Goal: Contribute content: Contribute content

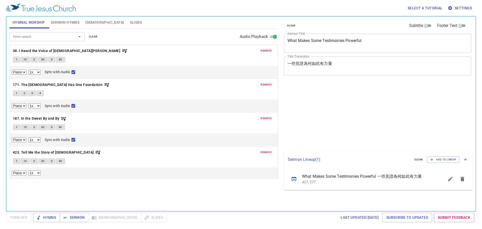
select select "1"
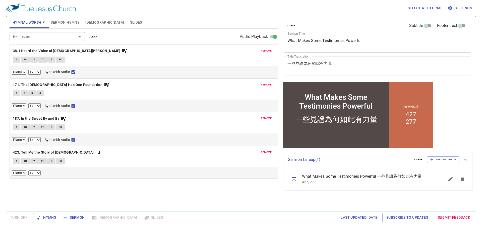
click at [263, 50] on span "remove" at bounding box center [265, 50] width 11 height 5
click at [263, 82] on span "remove" at bounding box center [265, 84] width 11 height 5
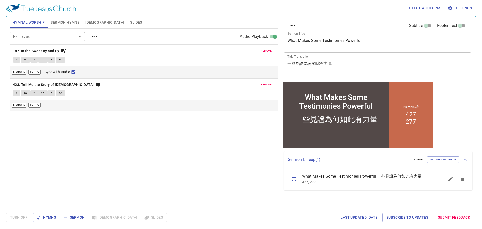
click at [263, 50] on span "remove" at bounding box center [265, 50] width 11 height 5
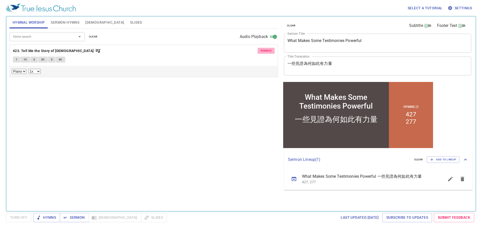
click at [263, 50] on span "remove" at bounding box center [265, 50] width 11 height 5
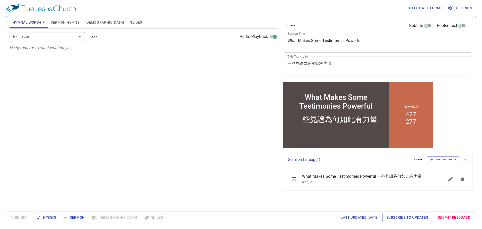
click at [66, 22] on span "Sermon Hymns" at bounding box center [65, 22] width 29 height 6
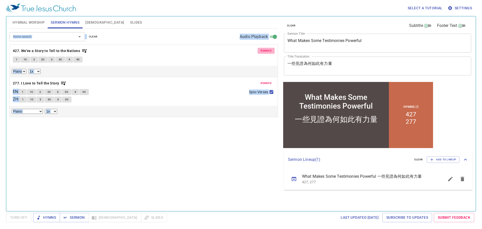
click at [267, 49] on span "remove" at bounding box center [265, 50] width 11 height 5
click at [267, 81] on span "remove" at bounding box center [265, 83] width 11 height 5
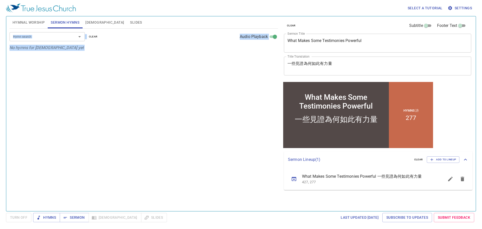
click at [267, 49] on p "No hymns for sermon yet" at bounding box center [144, 48] width 268 height 6
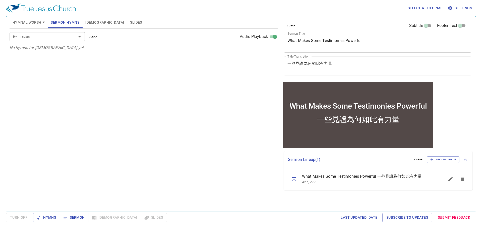
click at [324, 40] on textarea "What Makes Some Testimonies Powerful" at bounding box center [377, 43] width 180 height 10
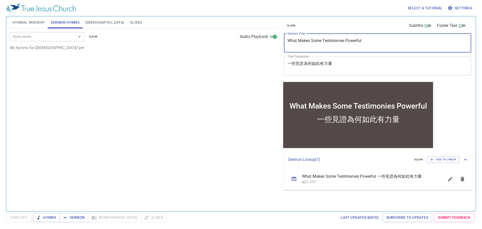
click at [324, 40] on textarea "What Makes Some Testimonies Powerful" at bounding box center [377, 43] width 180 height 10
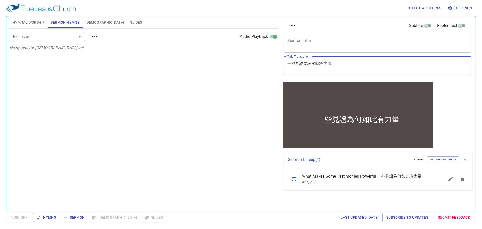
click at [303, 62] on textarea "一些見證為何如此有力量" at bounding box center [377, 66] width 180 height 10
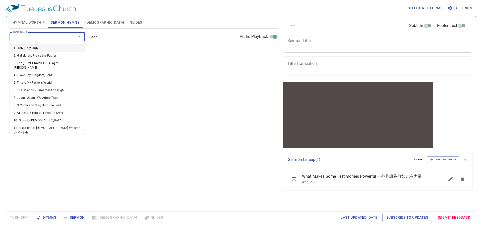
click at [37, 36] on input "Hymn search" at bounding box center [39, 37] width 57 height 6
click at [46, 217] on span "Hymns" at bounding box center [46, 217] width 19 height 6
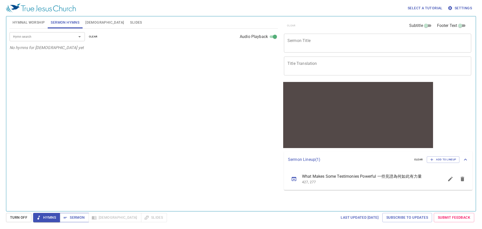
click at [75, 216] on span "Sermon" at bounding box center [74, 217] width 21 height 6
click at [53, 218] on span "Hymns" at bounding box center [46, 217] width 19 height 6
click at [52, 40] on div "Hymn search" at bounding box center [47, 36] width 75 height 9
type input "5"
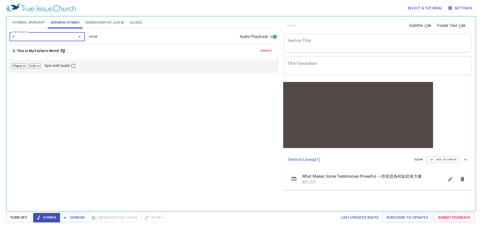
select select "1"
checkbox input "true"
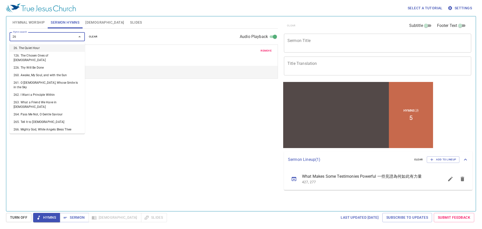
type input "263"
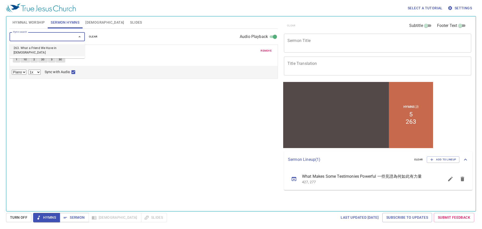
select select "1"
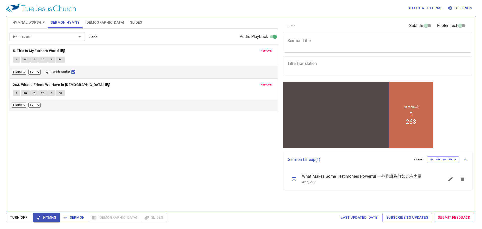
click at [116, 159] on div "Hymn search Hymn search clear Audio Playback remove 5. This Is My Father's Worl…" at bounding box center [144, 118] width 268 height 178
click at [66, 215] on icon "button" at bounding box center [65, 217] width 5 height 5
click at [57, 216] on button "Hymns" at bounding box center [46, 217] width 27 height 9
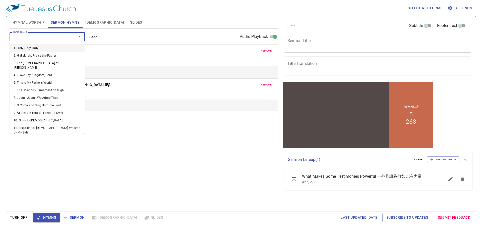
click at [29, 38] on input "Hymn search" at bounding box center [39, 37] width 57 height 6
click at [124, 174] on div "Hymn search Hymn search clear Audio Playback remove 5. This Is My Father's Worl…" at bounding box center [144, 118] width 268 height 178
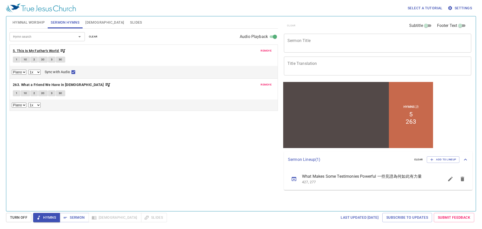
click at [38, 52] on b "5. This Is My Father's World" at bounding box center [36, 51] width 46 height 6
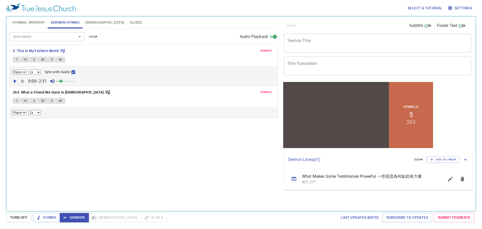
drag, startPoint x: 33, startPoint y: 25, endPoint x: 34, endPoint y: 23, distance: 2.7
click at [34, 23] on button "Hymnal Worship" at bounding box center [29, 22] width 38 height 12
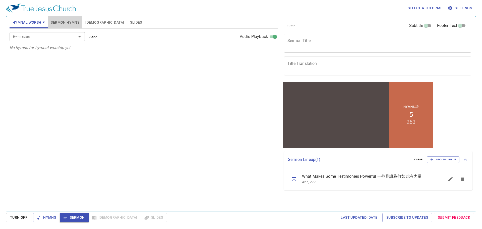
click at [59, 20] on span "Sermon Hymns" at bounding box center [65, 22] width 29 height 6
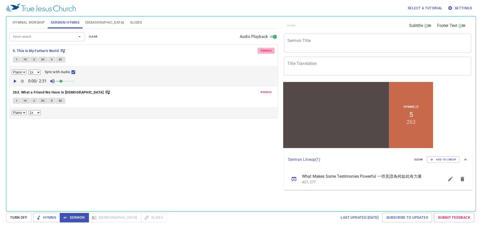
click at [263, 50] on span "remove" at bounding box center [265, 50] width 11 height 5
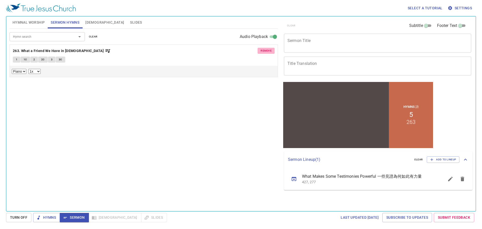
click at [263, 50] on span "remove" at bounding box center [265, 50] width 11 height 5
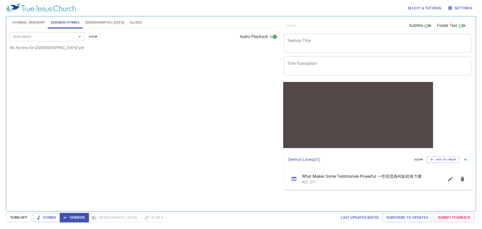
click at [34, 23] on span "Hymnal Worship" at bounding box center [29, 22] width 32 height 6
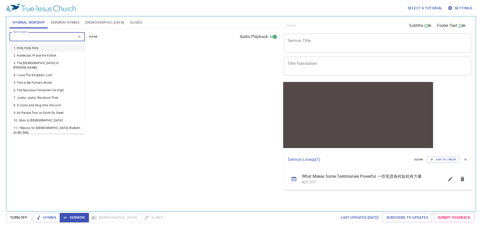
click at [44, 36] on input "Hymn search" at bounding box center [39, 37] width 57 height 6
type input "5"
select select "1"
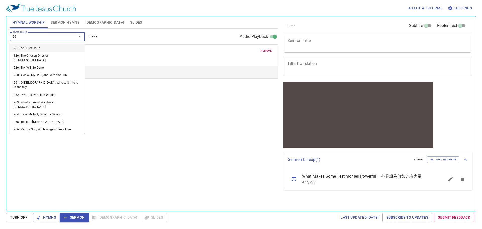
type input "263"
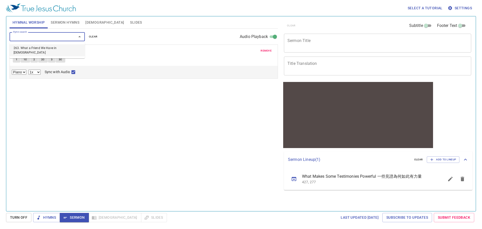
select select "1"
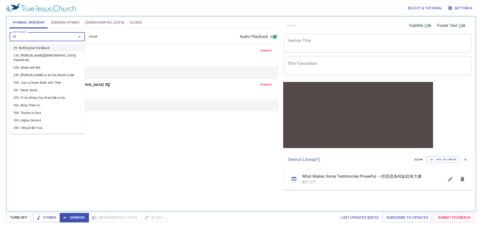
type input "393"
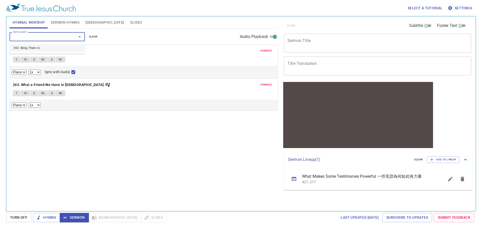
select select "1"
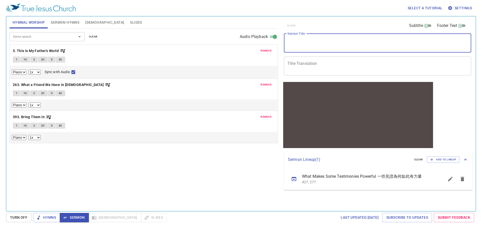
click at [322, 41] on textarea "Sermon Title" at bounding box center [377, 43] width 180 height 10
paste textarea "The Eastern Tribes Built An Altar"
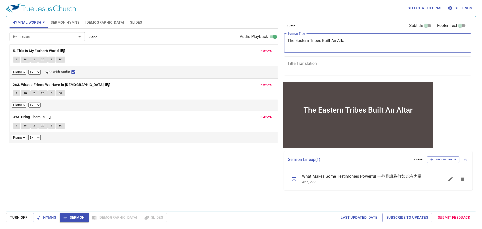
type textarea "The Eastern Tribes Built An Altar"
drag, startPoint x: 292, startPoint y: 69, endPoint x: 297, endPoint y: 69, distance: 4.5
click at [293, 71] on div "x Title Translation" at bounding box center [377, 65] width 187 height 19
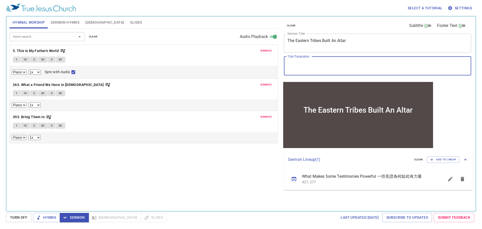
paste textarea "東邊的支派築了一座壇"
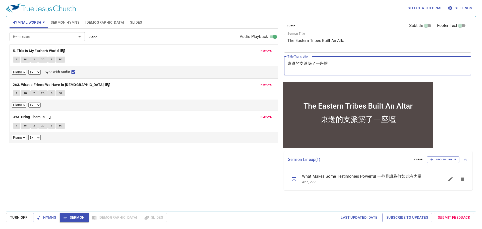
type textarea "東邊的支派築了一座壇"
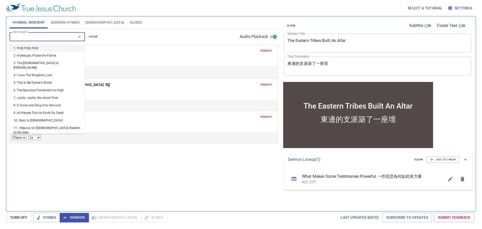
click at [39, 36] on input "Hymn search" at bounding box center [39, 37] width 57 height 6
type input "286"
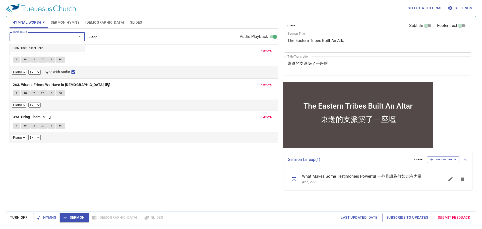
select select "1"
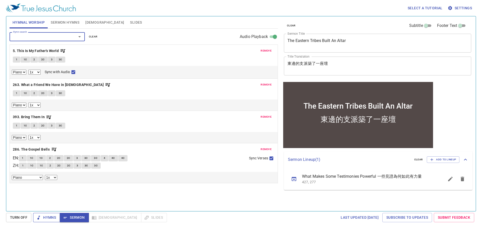
click at [52, 217] on span "Hymns" at bounding box center [46, 217] width 19 height 6
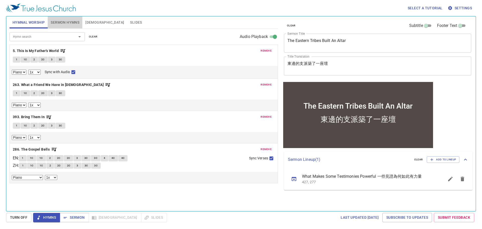
drag, startPoint x: 65, startPoint y: 21, endPoint x: 37, endPoint y: 38, distance: 33.1
click at [65, 21] on span "Sermon Hymns" at bounding box center [65, 22] width 29 height 6
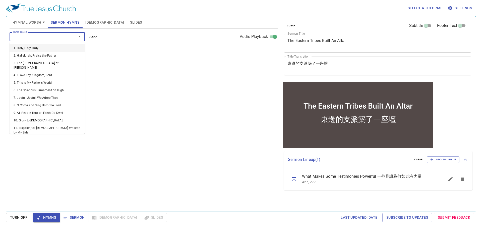
click at [34, 37] on input "Hymn search" at bounding box center [39, 37] width 57 height 6
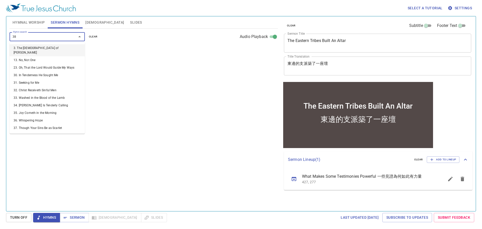
type input "388"
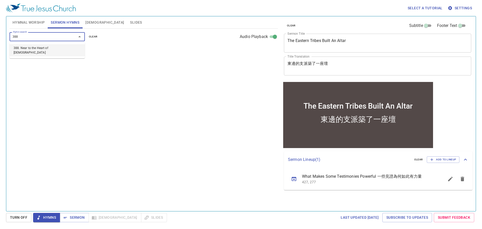
select select "1"
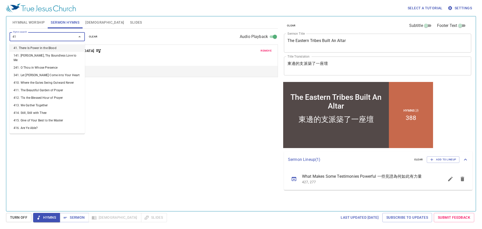
type input "418"
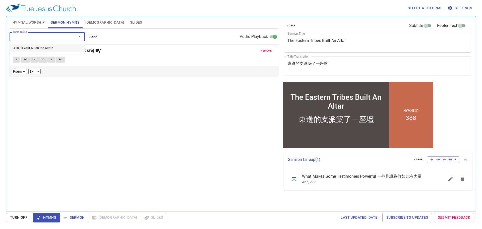
select select "1"
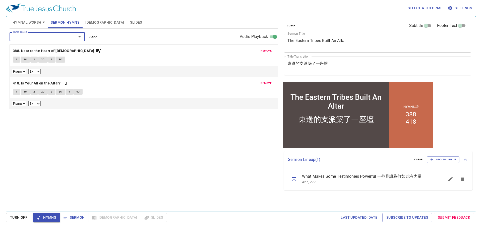
click at [18, 18] on div "Select a tutorial Settings Hymnal Worship Sermon Hymns Bible Slides Hymn search…" at bounding box center [241, 114] width 482 height 229
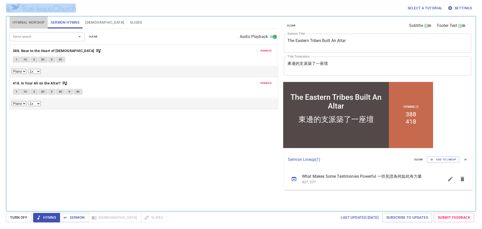
click at [19, 20] on span "Hymnal Worship" at bounding box center [29, 22] width 32 height 6
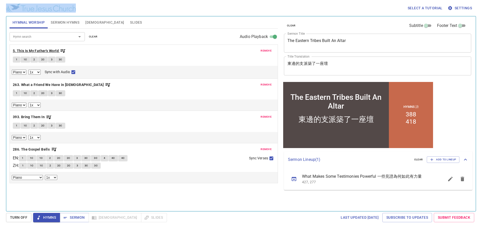
click at [31, 49] on b "5. This Is My Father's World" at bounding box center [36, 51] width 46 height 6
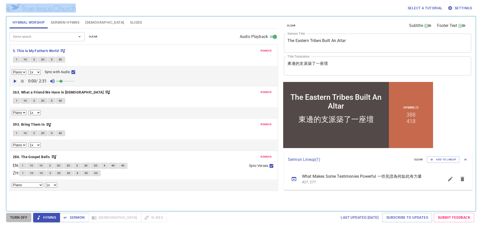
click at [23, 221] on button "Turn Off" at bounding box center [18, 217] width 25 height 9
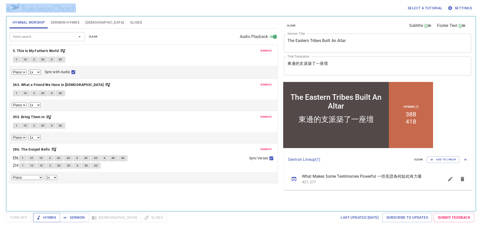
click at [54, 219] on span "Hymns" at bounding box center [46, 217] width 19 height 6
click at [289, 210] on div "Hymnal Worship Sermon Hymns Bible Slides Hymn search Hymn search clear Audio Pl…" at bounding box center [241, 113] width 470 height 195
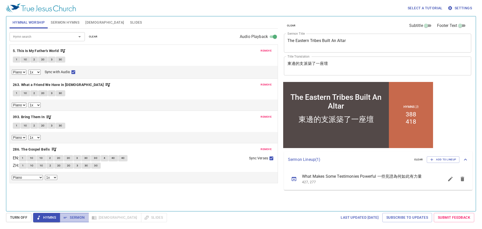
click at [74, 218] on span "Sermon" at bounding box center [74, 217] width 21 height 6
click at [62, 22] on span "Sermon Hymns" at bounding box center [65, 22] width 29 height 6
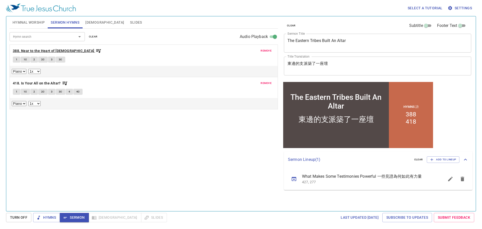
click at [43, 48] on b "388. Near to the Heart of [DEMOGRAPHIC_DATA]" at bounding box center [54, 51] width 82 height 6
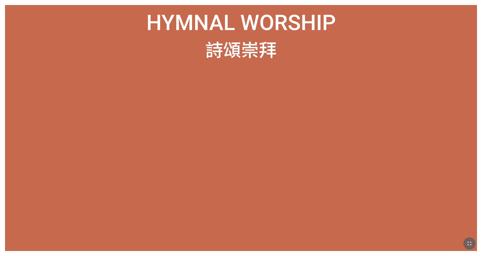
click at [321, 240] on icon "button" at bounding box center [469, 244] width 6 height 6
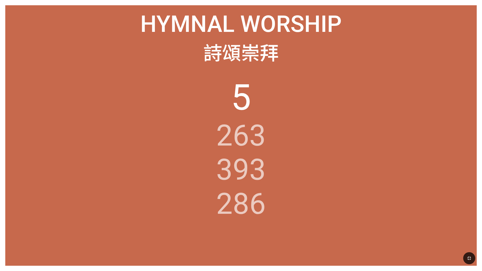
drag, startPoint x: 471, startPoint y: 259, endPoint x: 471, endPoint y: 245, distance: 14.6
click at [321, 240] on icon "button" at bounding box center [469, 258] width 4 height 4
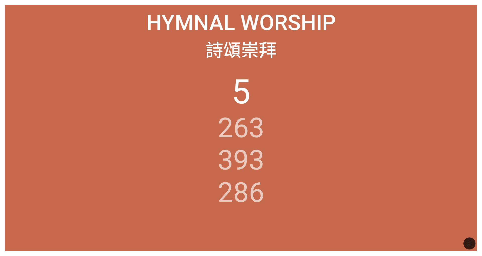
click at [321, 240] on button "button" at bounding box center [469, 244] width 12 height 12
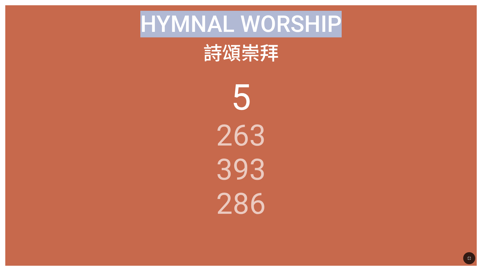
drag, startPoint x: 402, startPoint y: 20, endPoint x: 480, endPoint y: 13, distance: 78.1
click at [321, 0] on html "The Eastern Tribes Built An Altar The Eastern Tribes Built An Altar 東邊的支派築了一座壇 …" at bounding box center [241, 0] width 482 height 0
drag, startPoint x: 428, startPoint y: 4, endPoint x: 599, endPoint y: 30, distance: 172.8
click at [321, 0] on html "The Eastern Tribes Built An Altar The Eastern Tribes Built An Altar 東邊的支派築了一座壇 …" at bounding box center [241, 0] width 482 height 0
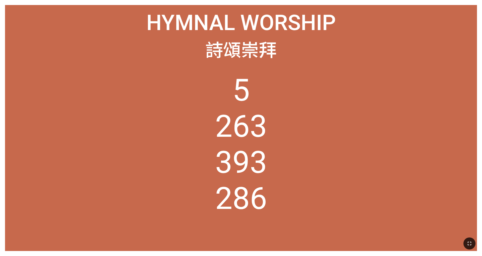
click at [321, 240] on icon "button" at bounding box center [469, 244] width 6 height 6
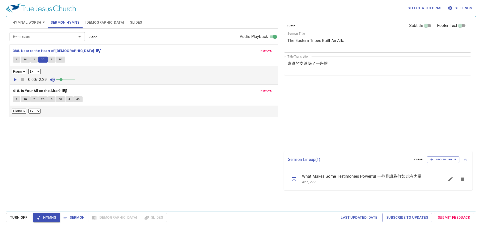
select select "1"
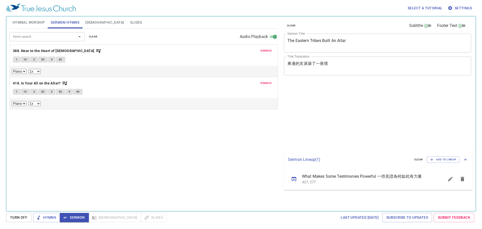
select select "1"
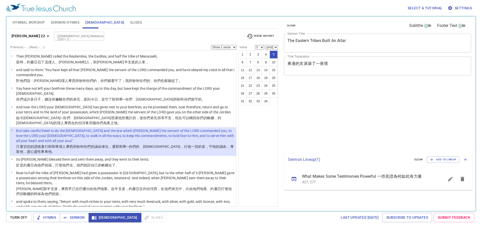
select select "5"
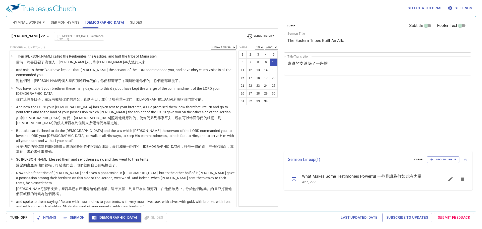
select select "10"
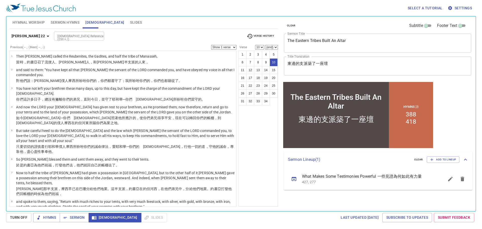
scroll to position [121, 0]
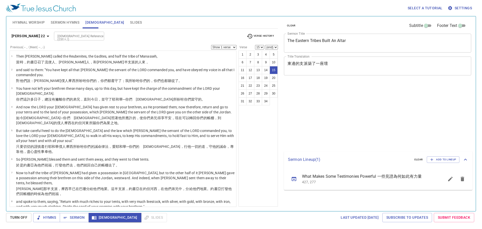
select select "15"
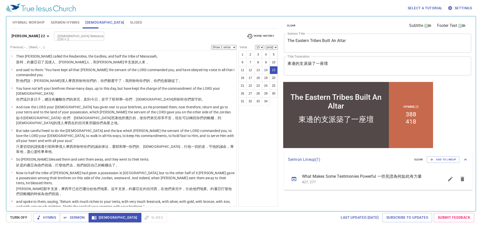
scroll to position [195, 0]
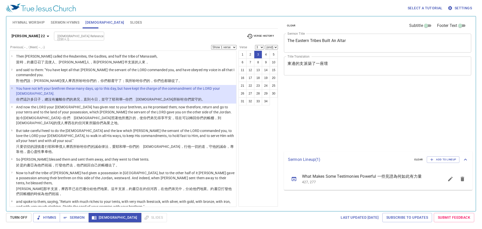
select select "3"
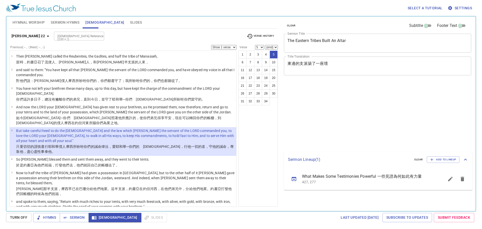
select select "5"
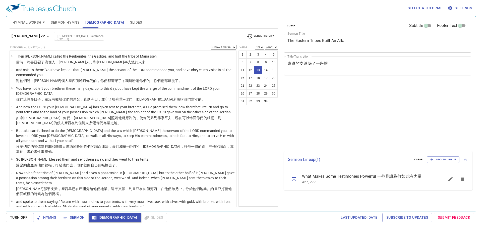
select select "13"
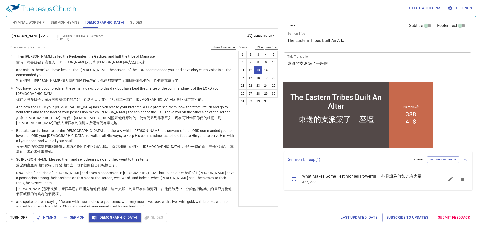
scroll to position [372, 0]
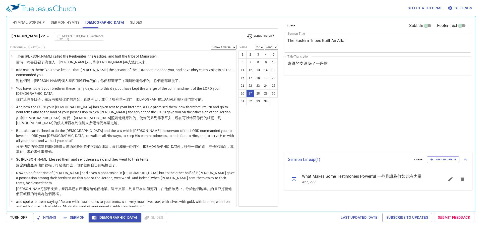
select select "27"
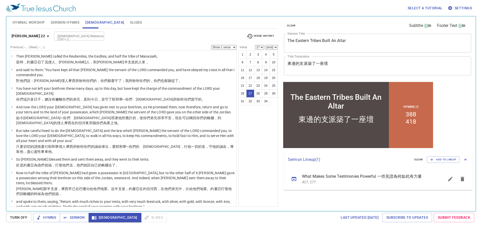
scroll to position [462, 0]
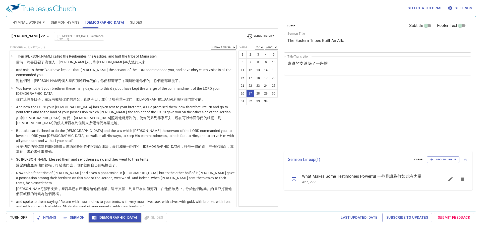
select select "27"
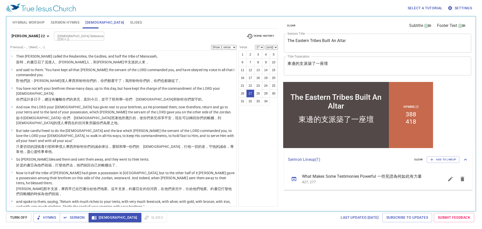
scroll to position [462, 0]
